Goal: Information Seeking & Learning: Compare options

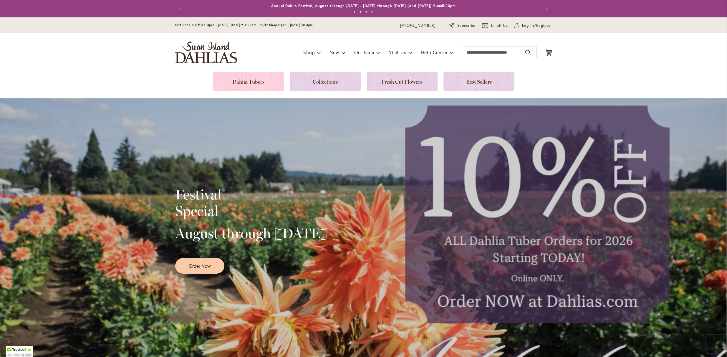
click at [253, 81] on link at bounding box center [248, 81] width 71 height 19
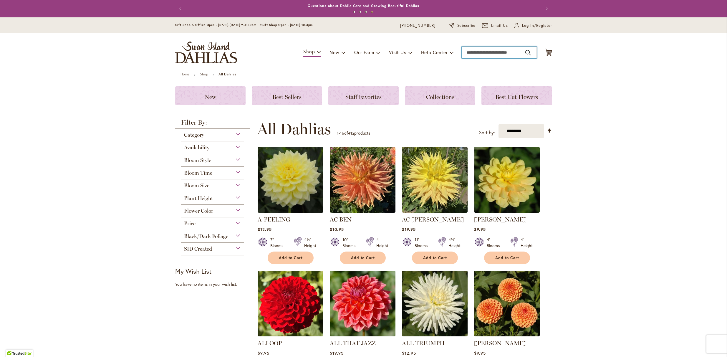
click at [474, 52] on input "Search" at bounding box center [499, 53] width 75 height 12
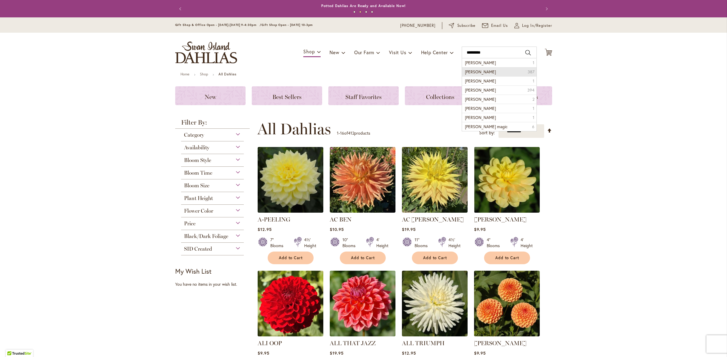
click at [507, 72] on li "brandon michael dahlia 387" at bounding box center [499, 71] width 75 height 9
type input "**********"
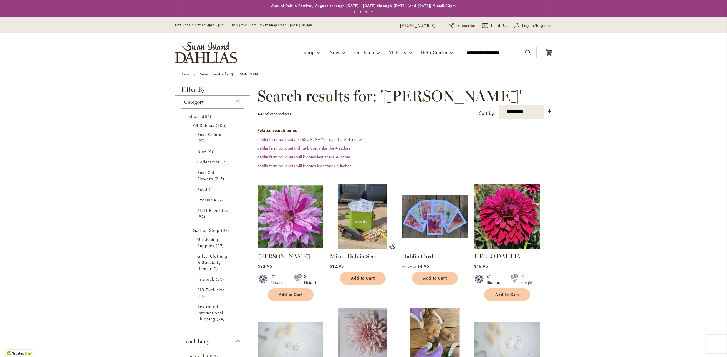
click at [293, 226] on img at bounding box center [290, 216] width 69 height 69
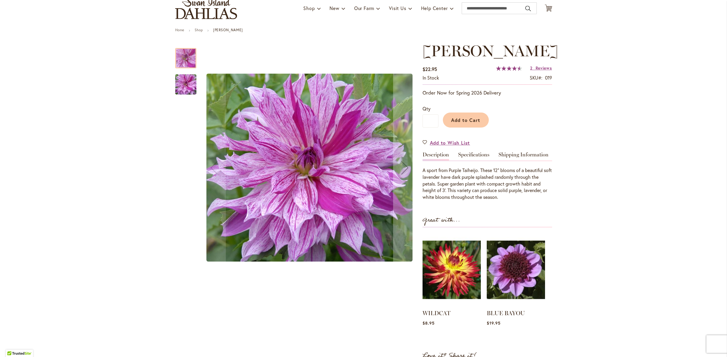
scroll to position [45, 0]
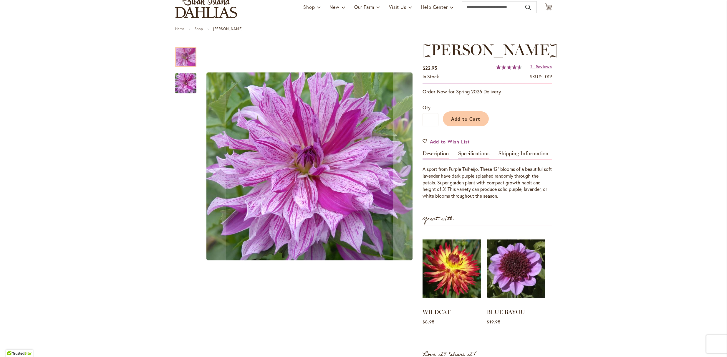
click at [461, 159] on link "Specifications" at bounding box center [473, 155] width 31 height 9
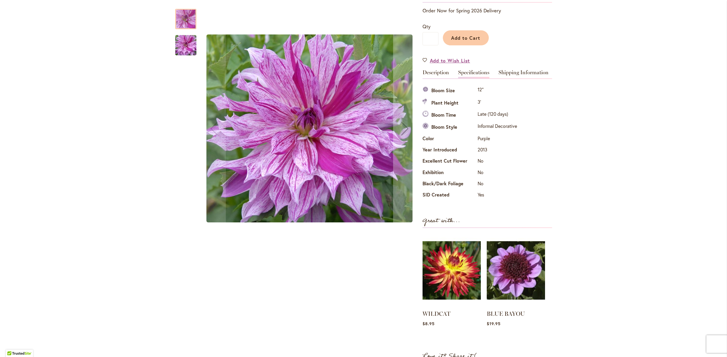
scroll to position [0, 0]
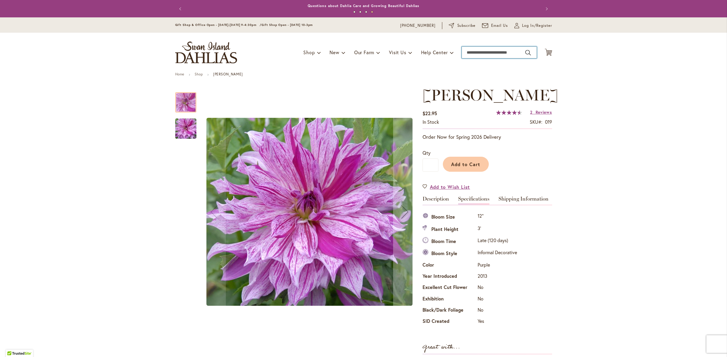
click at [483, 52] on input "Search" at bounding box center [499, 53] width 75 height 12
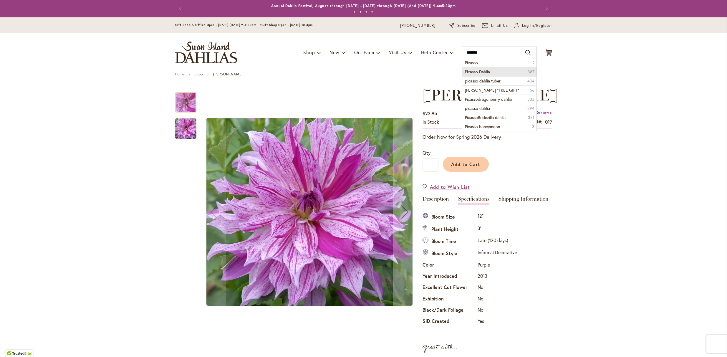
click at [479, 72] on span "Picasso Dahlia" at bounding box center [477, 72] width 25 height 6
type input "**********"
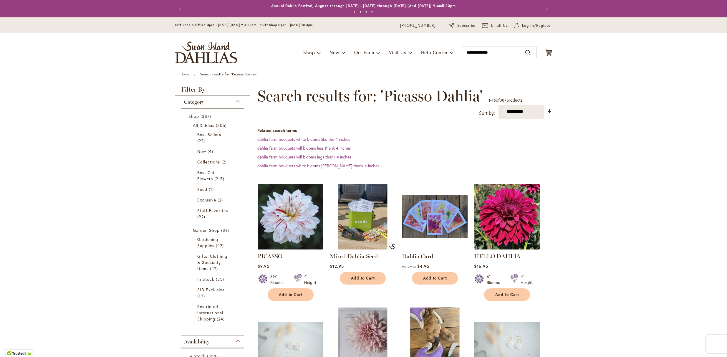
click at [283, 214] on img at bounding box center [290, 216] width 69 height 69
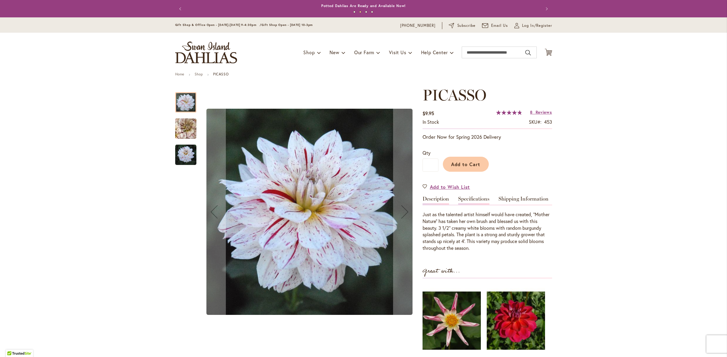
click at [477, 203] on link "Specifications" at bounding box center [473, 200] width 31 height 9
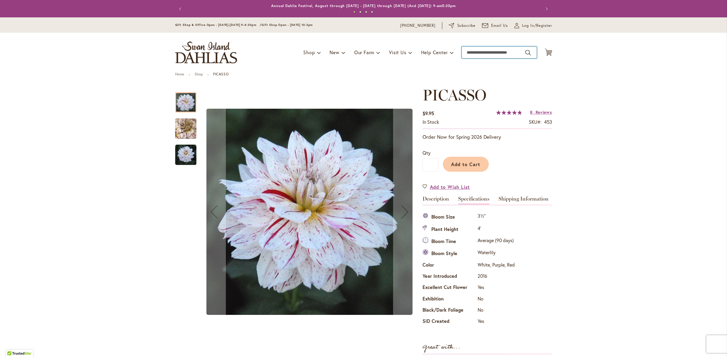
click at [480, 52] on input "Search" at bounding box center [499, 53] width 75 height 12
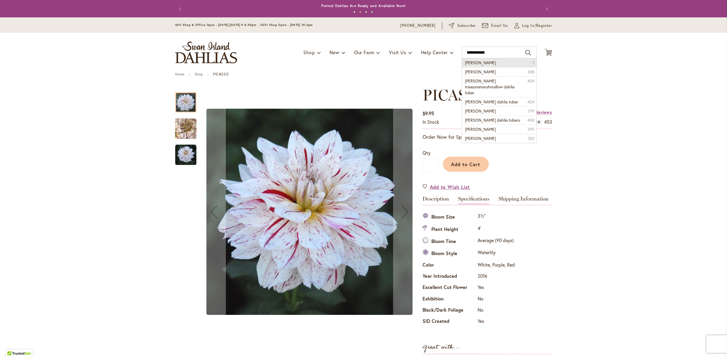
click at [481, 64] on span "Frank holmes" at bounding box center [480, 63] width 31 height 6
type input "**********"
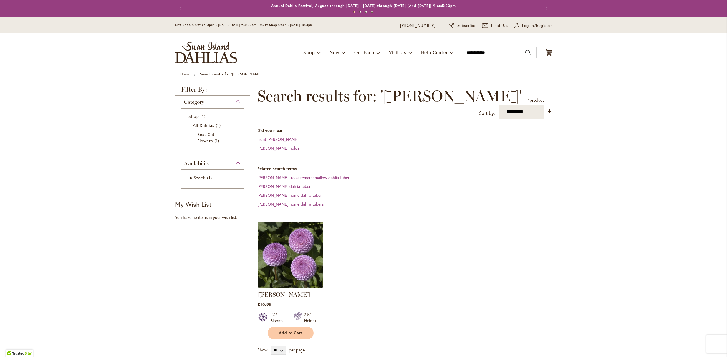
click at [270, 293] on div "FRANK HOLMES $10.95 1½" Blooms 3½' Height" at bounding box center [291, 279] width 66 height 114
click at [273, 295] on link "FRANK HOLMES" at bounding box center [284, 294] width 52 height 7
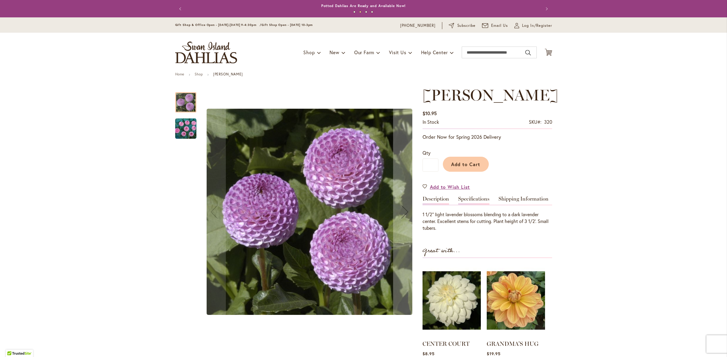
click at [472, 203] on link "Specifications" at bounding box center [473, 200] width 31 height 9
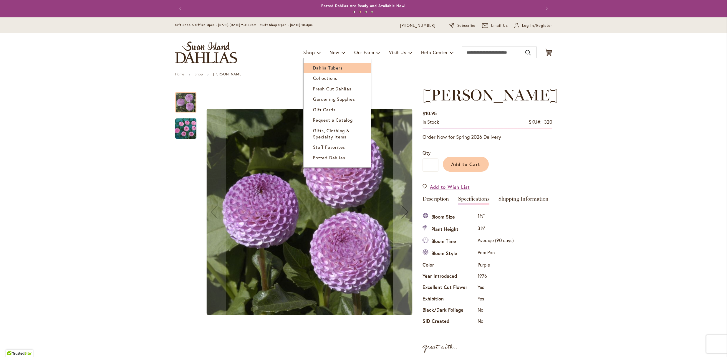
click at [319, 67] on span "Dahlia Tubers" at bounding box center [327, 68] width 29 height 6
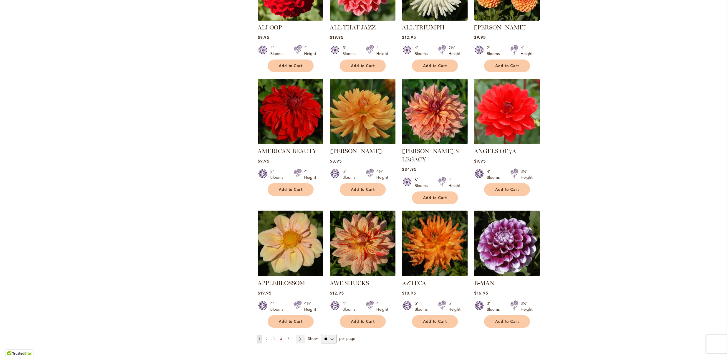
scroll to position [348, 0]
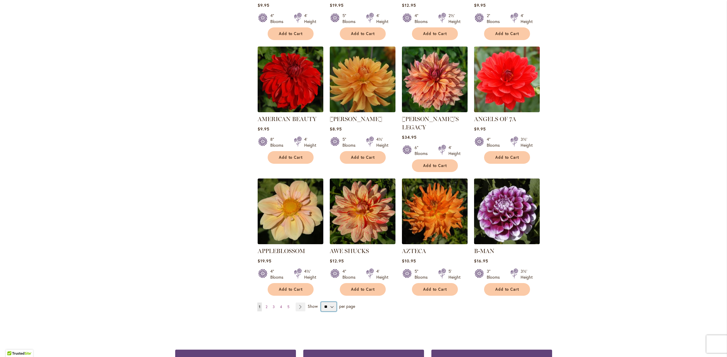
select select "**"
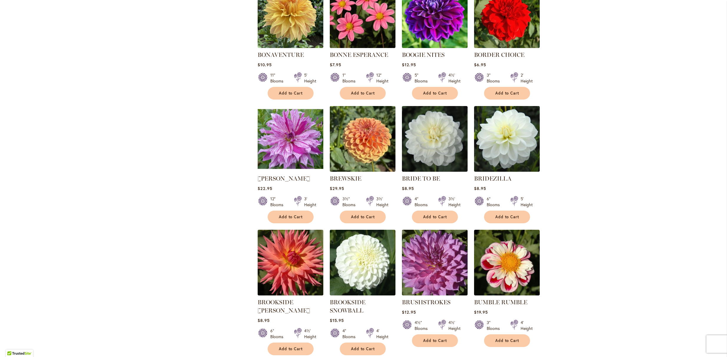
scroll to position [1159, 0]
